Goal: Complete application form: Complete application form

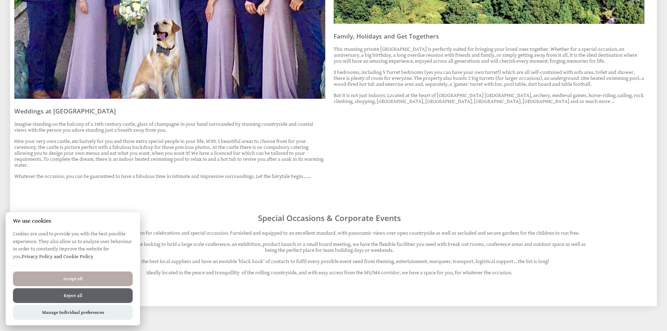
scroll to position [502, 0]
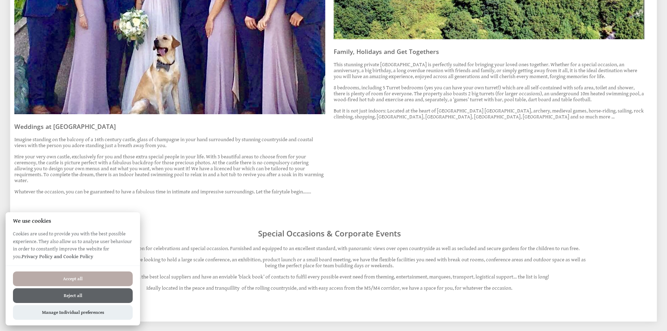
click at [72, 125] on h3 "Weddings at [GEOGRAPHIC_DATA]" at bounding box center [169, 126] width 311 height 8
click at [76, 297] on button "Reject all" at bounding box center [73, 295] width 120 height 15
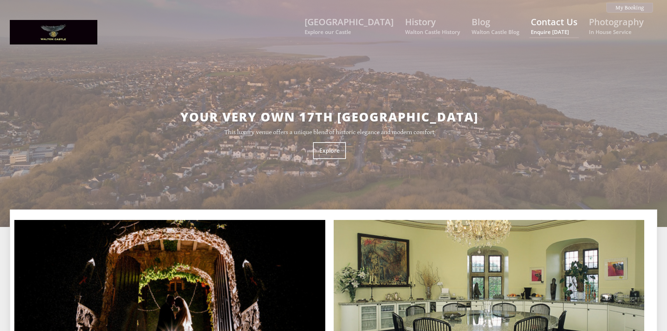
click at [548, 22] on link "Contact Us Enquire today" at bounding box center [554, 26] width 47 height 20
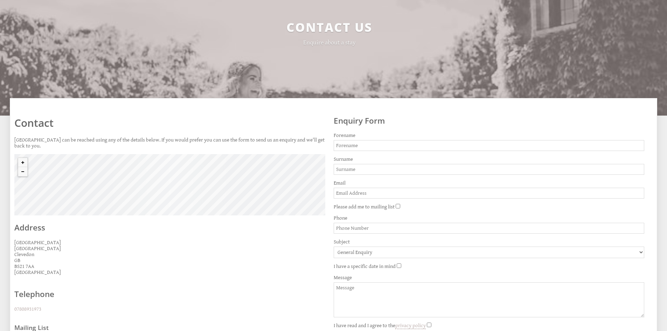
scroll to position [140, 0]
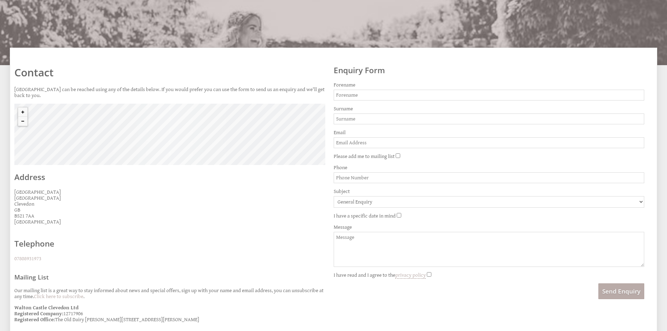
click at [381, 94] on input "Forename" at bounding box center [489, 95] width 311 height 11
type input "H"
type input "Phoebe"
type input "h"
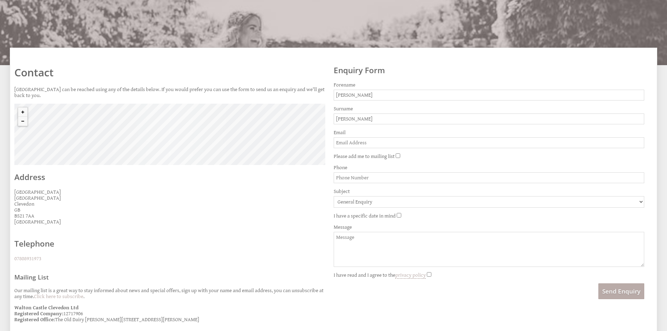
type input "Hayes"
type input "p"
type input "ethan.and.phoebe@outlook.com"
click at [378, 176] on input "Phone" at bounding box center [489, 177] width 311 height 11
type input "07873132981"
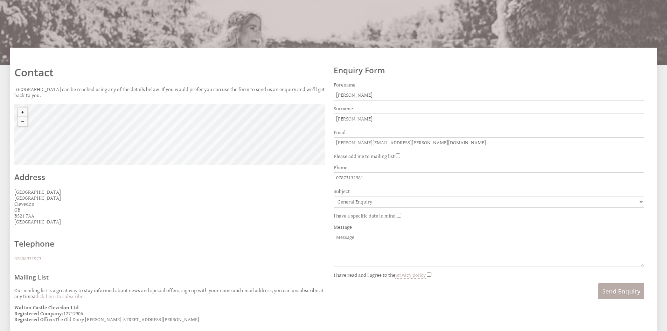
click at [379, 201] on select "General Enquiry Walton Castle" at bounding box center [489, 202] width 311 height 12
select select "106"
click at [334, 196] on select "General Enquiry Walton Castle" at bounding box center [489, 202] width 311 height 12
click at [356, 238] on textarea "Message" at bounding box center [489, 249] width 311 height 35
drag, startPoint x: 432, startPoint y: 275, endPoint x: 415, endPoint y: 255, distance: 26.6
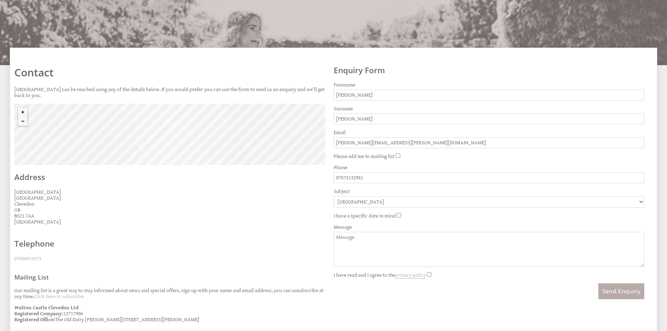
click at [432, 275] on input "I have read and I agree to the privacy policy" at bounding box center [429, 274] width 5 height 5
checkbox input "true"
click at [351, 240] on textarea "Message" at bounding box center [489, 249] width 311 height 35
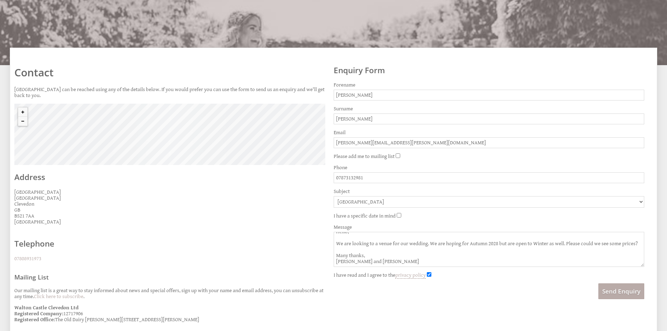
click at [375, 246] on textarea "Hello, We are looking to a venue for our wedding. We are hoping for Autumn 2028…" at bounding box center [489, 249] width 311 height 35
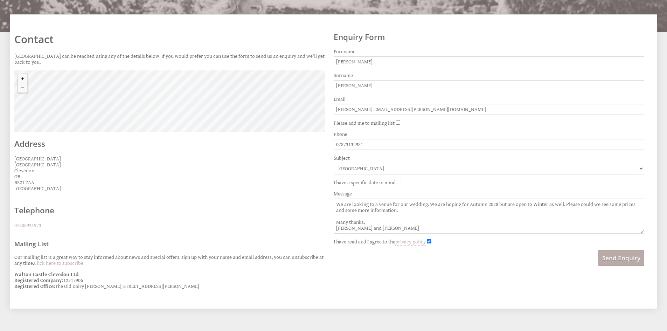
scroll to position [210, 0]
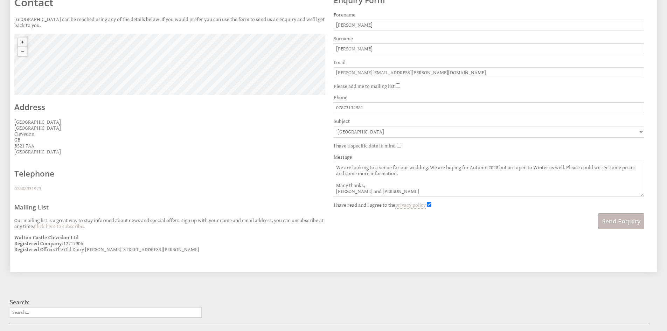
type textarea "Hello, We are looking to a venue for our wedding. We are hoping for Autumn 2028…"
click at [613, 222] on button "Send Enquiry" at bounding box center [622, 221] width 46 height 16
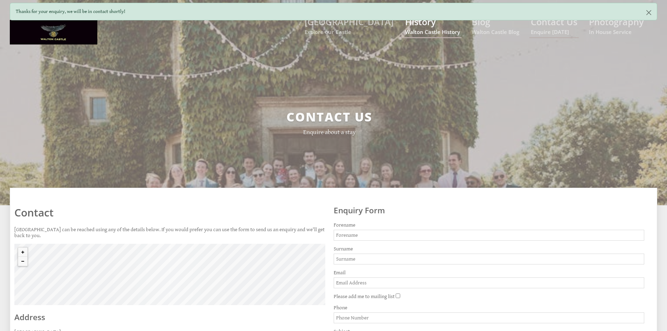
click at [411, 25] on link "History Walton Castle History" at bounding box center [432, 26] width 55 height 20
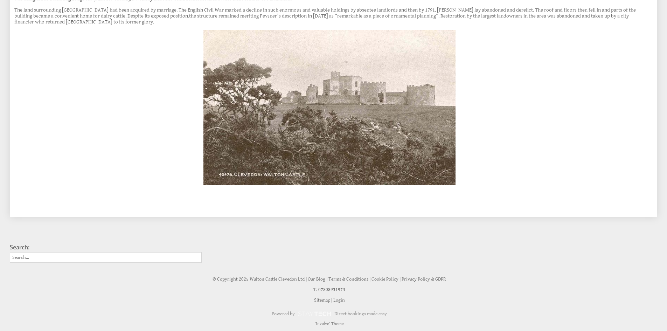
scroll to position [222, 0]
